Goal: Task Accomplishment & Management: Complete application form

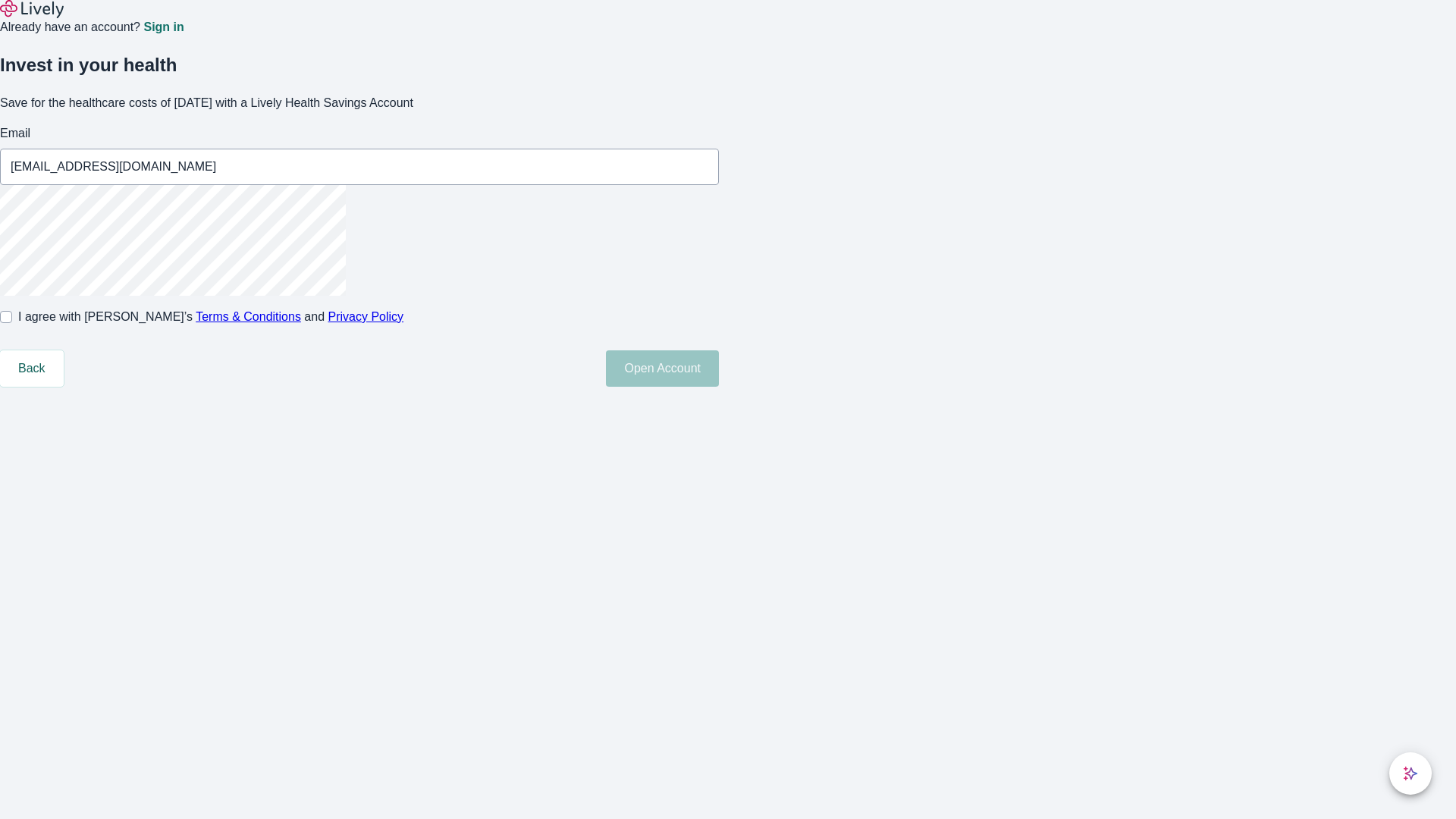
click at [12, 323] on input "I agree with Lively’s Terms & Conditions and Privacy Policy" at bounding box center [6, 316] width 12 height 12
checkbox input "true"
click at [719, 387] on button "Open Account" at bounding box center [662, 367] width 113 height 36
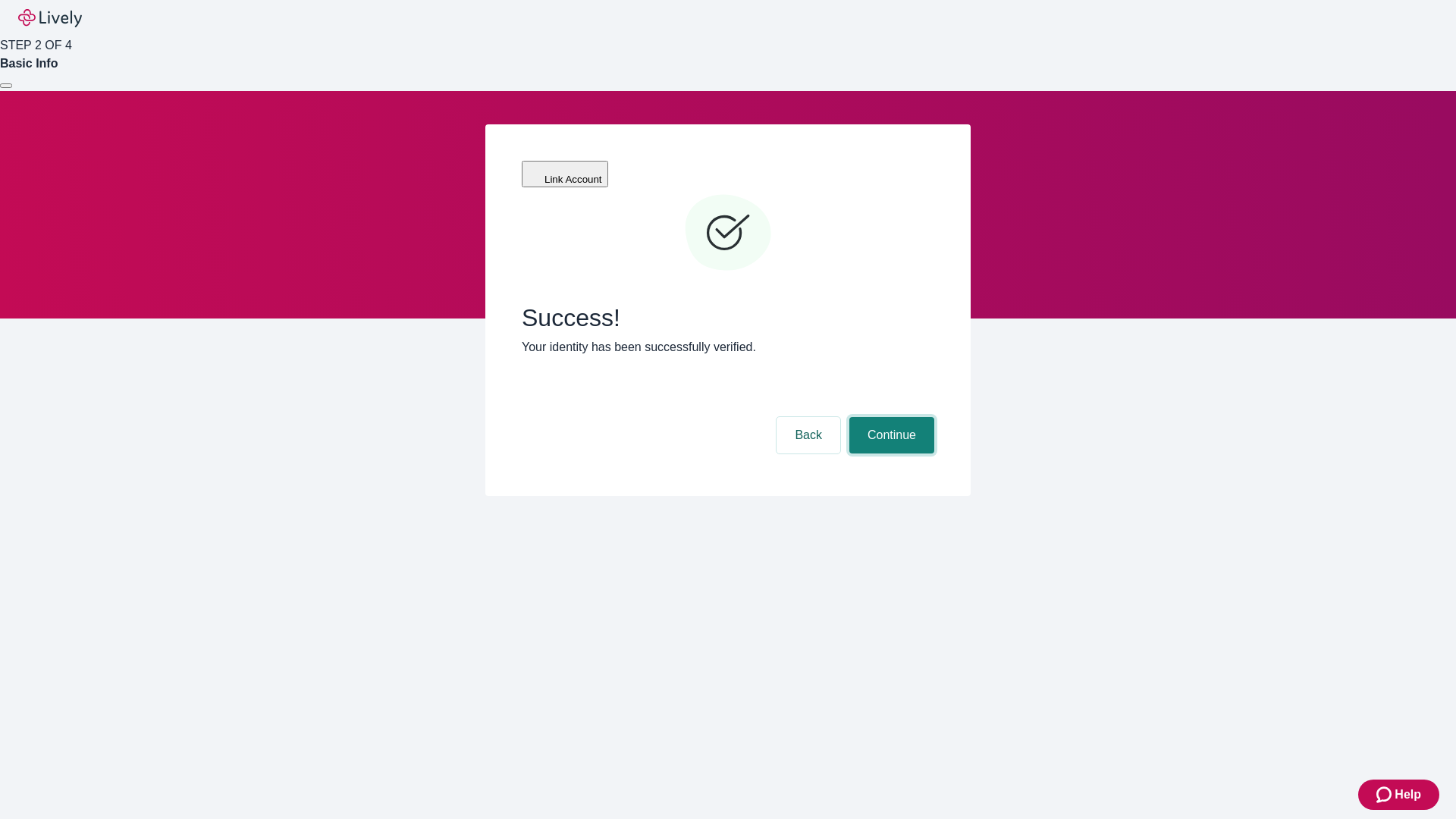
click at [890, 417] on button "Continue" at bounding box center [892, 435] width 85 height 36
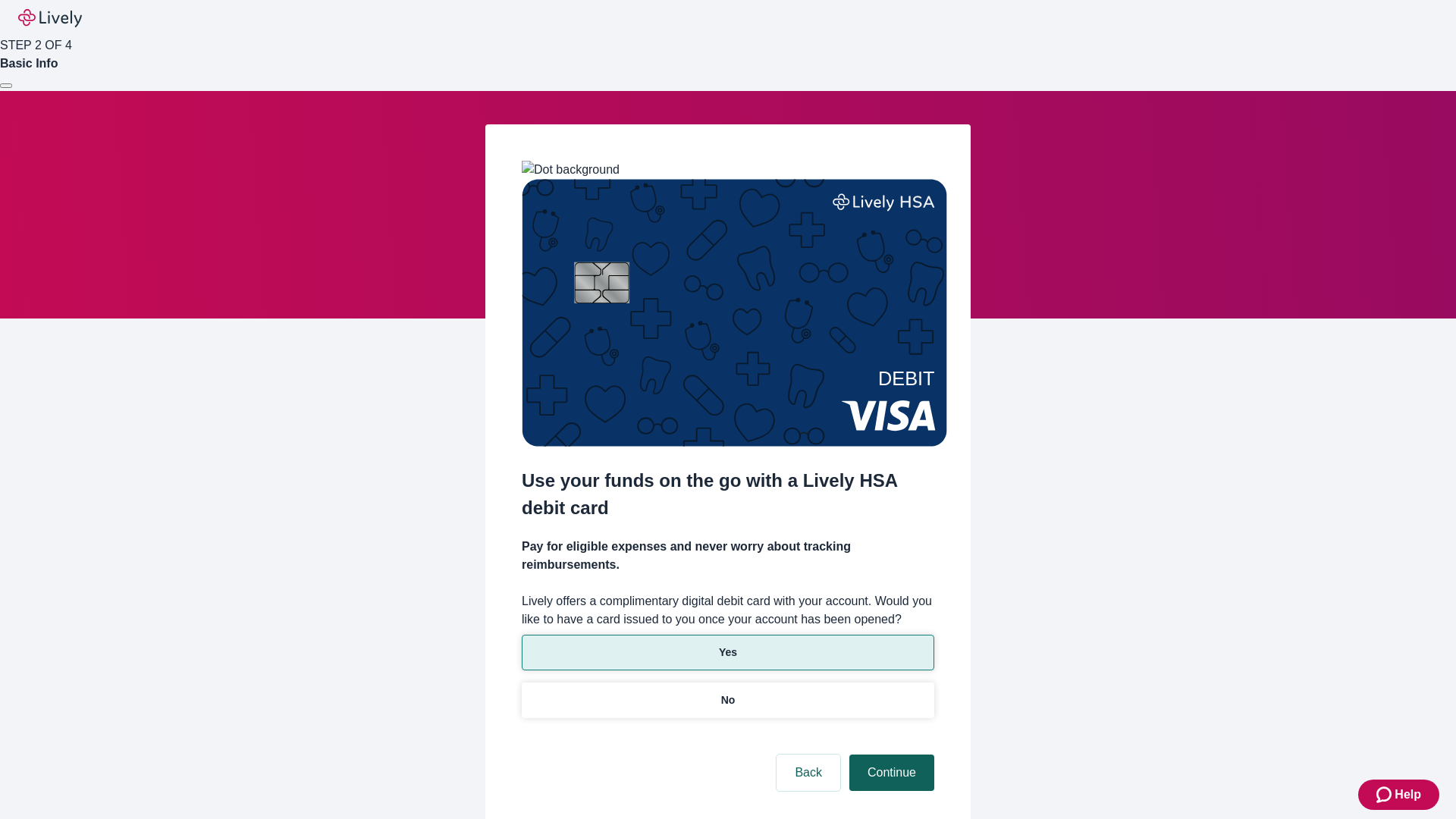
click at [727, 644] on p "Yes" at bounding box center [728, 652] width 18 height 16
click at [890, 754] on button "Continue" at bounding box center [892, 772] width 85 height 36
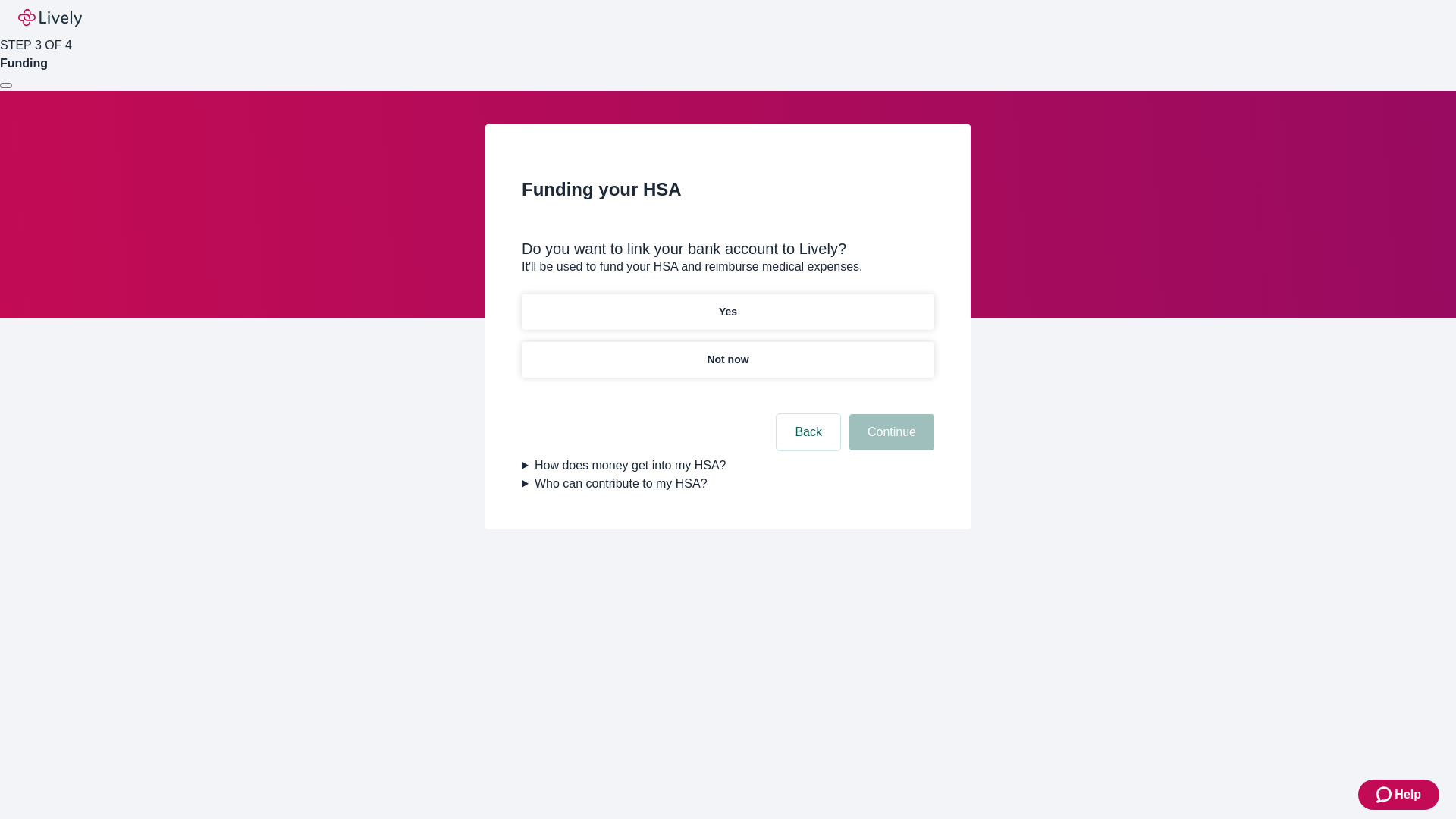
click at [727, 351] on p "Not now" at bounding box center [728, 359] width 42 height 16
click at [890, 441] on button "Continue" at bounding box center [892, 432] width 85 height 36
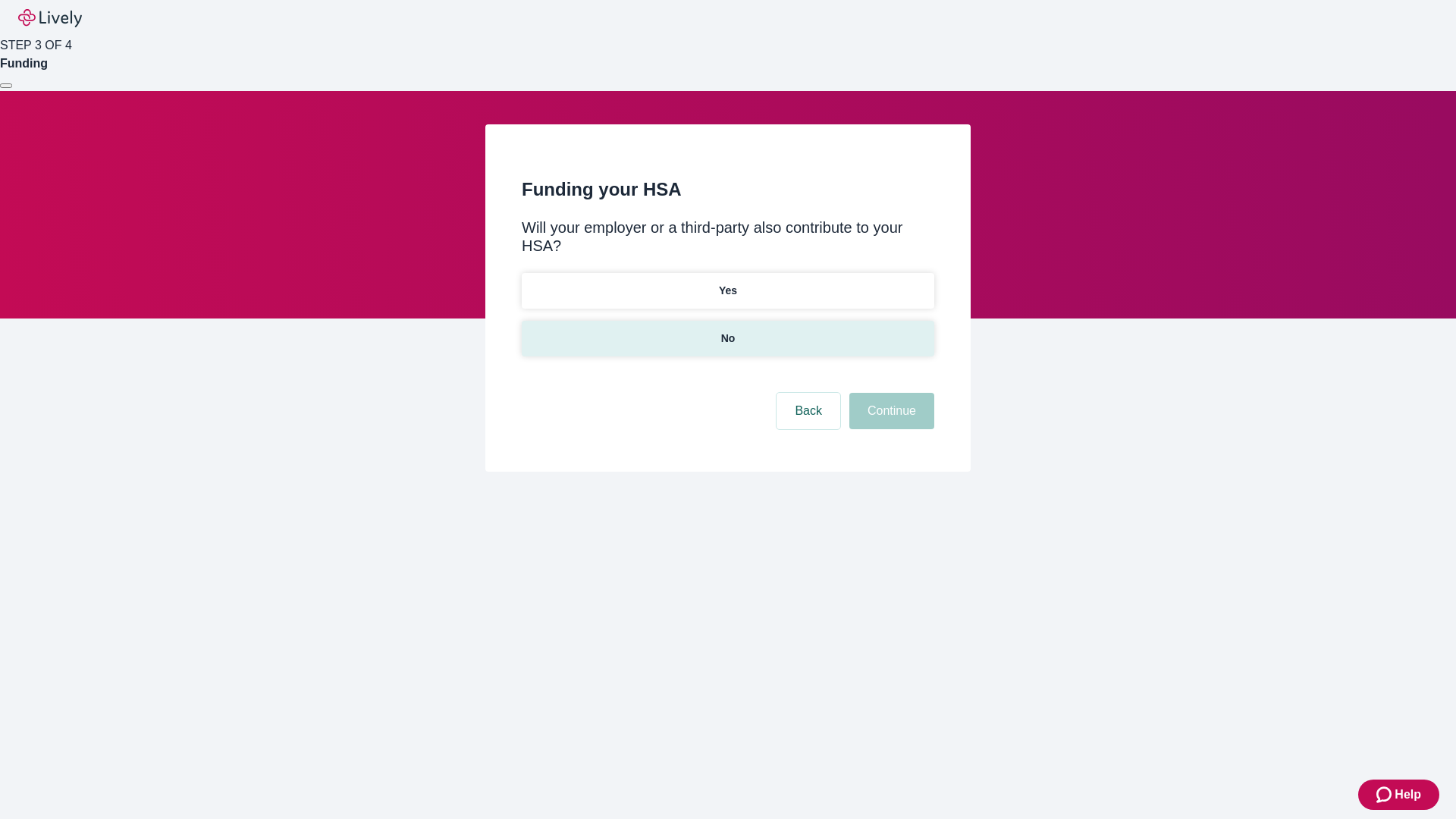
click at [727, 331] on p "No" at bounding box center [729, 339] width 14 height 16
click at [890, 393] on button "Continue" at bounding box center [892, 411] width 85 height 36
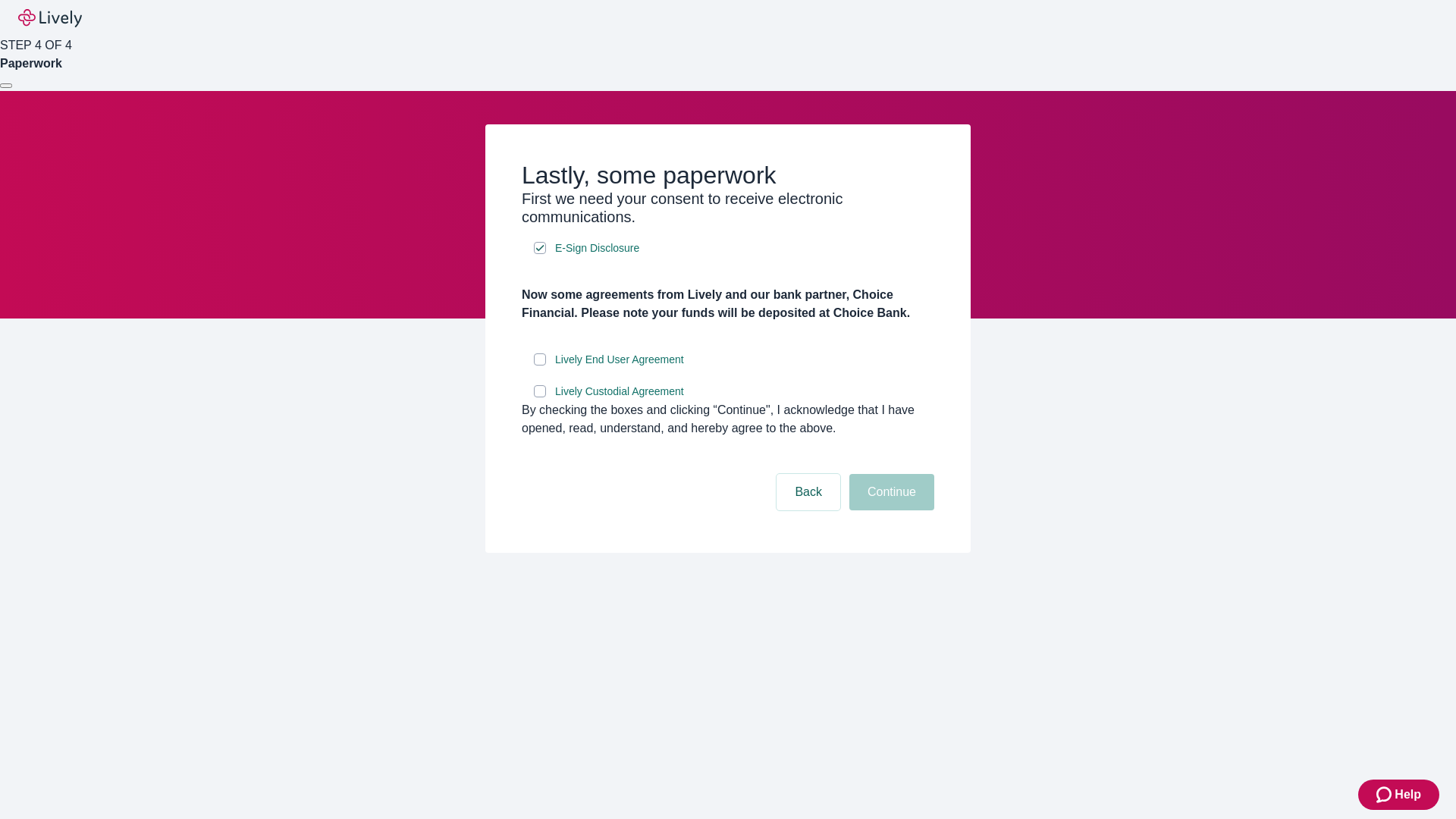
click at [540, 365] on input "Lively End User Agreement" at bounding box center [540, 359] width 12 height 12
checkbox input "true"
click at [540, 397] on input "Lively Custodial Agreement" at bounding box center [540, 391] width 12 height 12
checkbox input "true"
click at [890, 510] on button "Continue" at bounding box center [892, 492] width 85 height 36
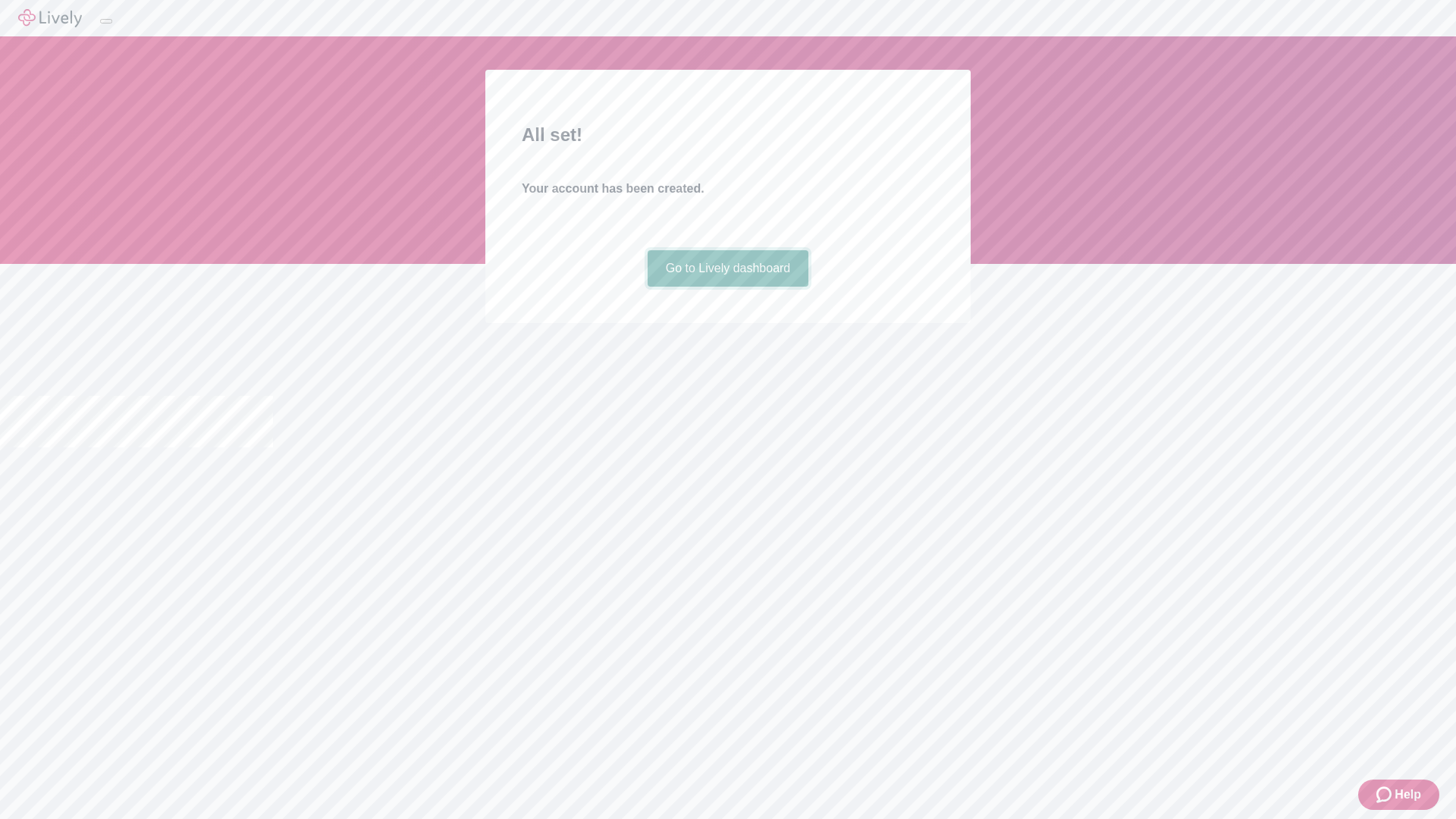
click at [727, 287] on link "Go to Lively dashboard" at bounding box center [729, 267] width 162 height 36
